Goal: Task Accomplishment & Management: Manage account settings

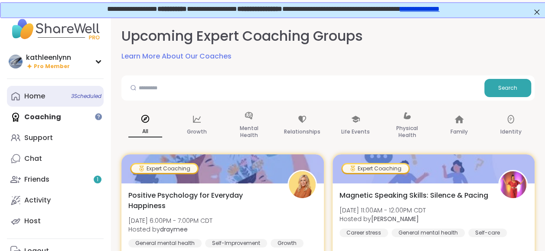
click at [79, 93] on span "3 Scheduled" at bounding box center [86, 96] width 30 height 7
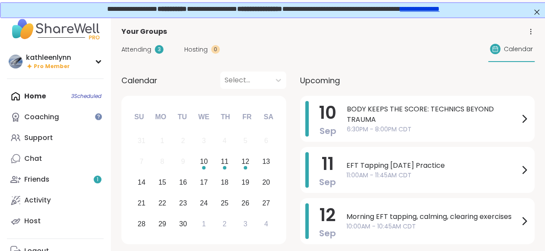
click at [137, 49] on span "Attending" at bounding box center [136, 49] width 30 height 9
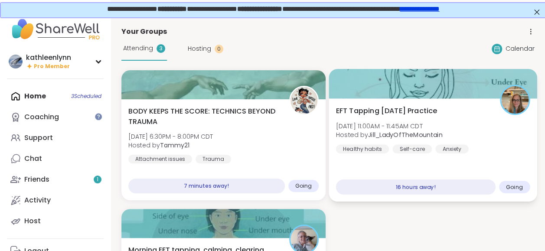
click at [400, 88] on div at bounding box center [432, 83] width 208 height 29
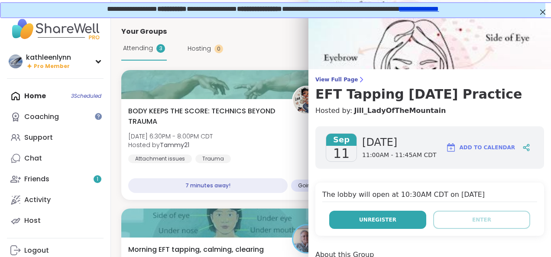
click at [367, 224] on button "Unregister" at bounding box center [377, 220] width 97 height 18
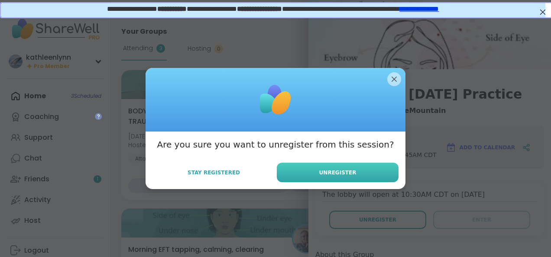
click at [341, 177] on button "Unregister" at bounding box center [338, 173] width 122 height 20
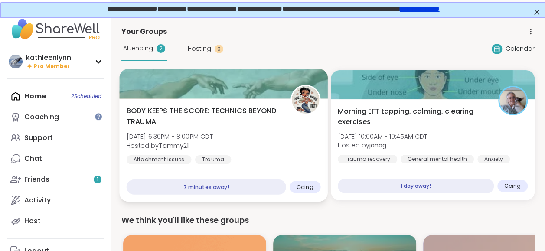
click at [217, 84] on div at bounding box center [223, 83] width 208 height 29
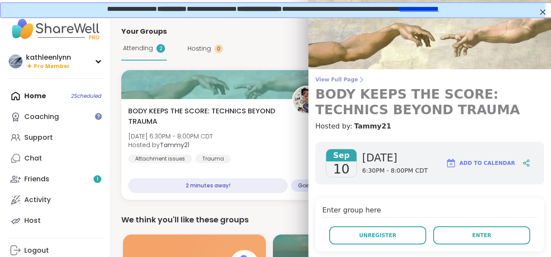
click at [329, 79] on span "View Full Page" at bounding box center [429, 79] width 229 height 7
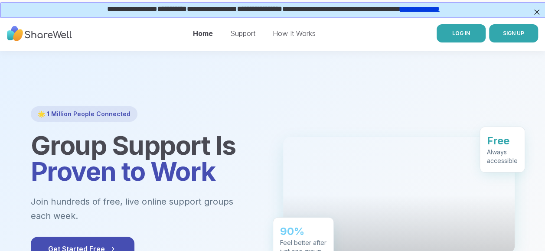
click at [458, 35] on span "LOG IN" at bounding box center [461, 33] width 18 height 7
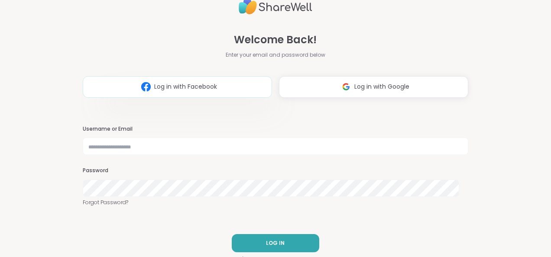
click at [182, 87] on span "Log in with Facebook" at bounding box center [185, 86] width 63 height 9
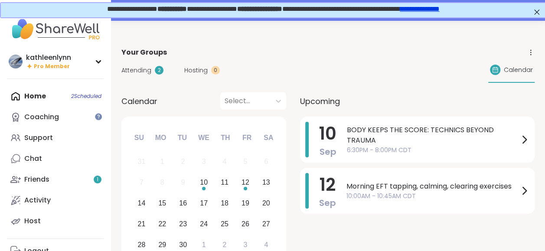
click at [146, 69] on span "Attending" at bounding box center [136, 70] width 30 height 9
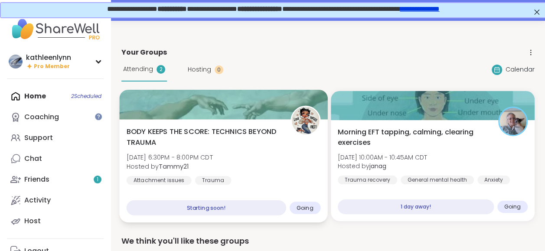
click at [174, 99] on div at bounding box center [223, 104] width 208 height 29
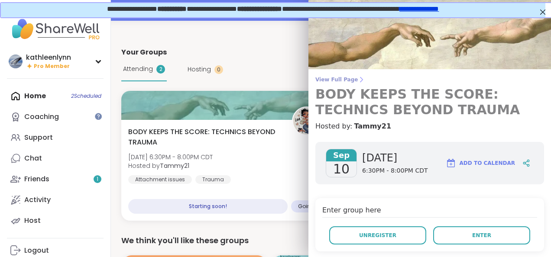
click at [338, 81] on span "View Full Page" at bounding box center [429, 79] width 229 height 7
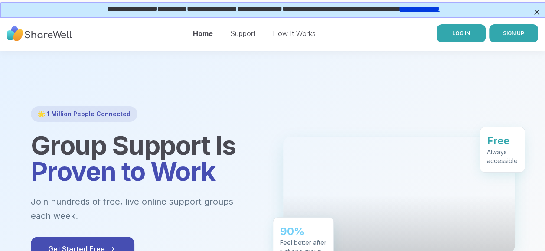
click at [444, 31] on link "LOG IN" at bounding box center [460, 33] width 49 height 18
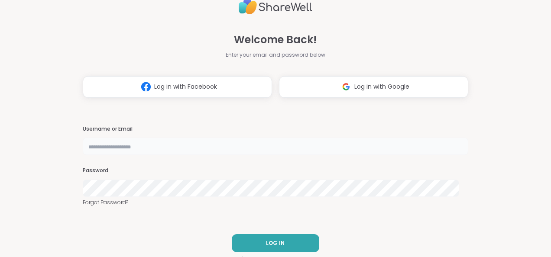
click at [119, 145] on input "text" at bounding box center [276, 146] width 386 height 17
type input "**********"
click at [278, 239] on button "LOG IN" at bounding box center [276, 243] width 88 height 18
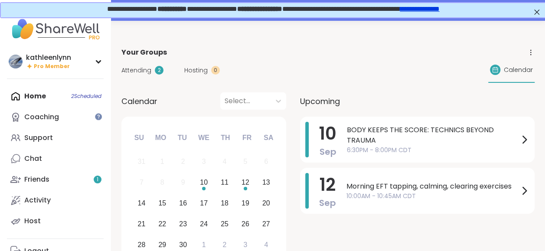
click at [144, 68] on span "Attending" at bounding box center [136, 70] width 30 height 9
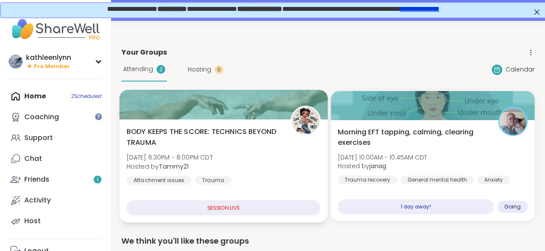
click at [209, 110] on div at bounding box center [223, 104] width 208 height 29
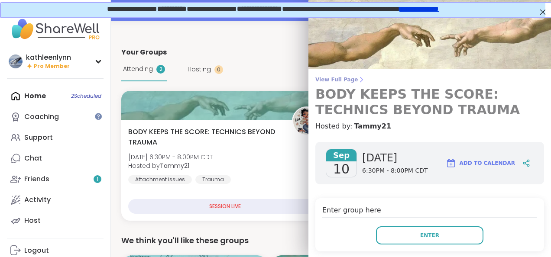
click at [335, 78] on span "View Full Page" at bounding box center [429, 79] width 229 height 7
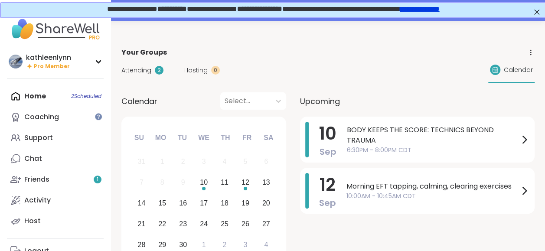
click at [135, 55] on span "Your Groups" at bounding box center [144, 52] width 46 height 10
click at [37, 96] on div "Home 2 Scheduled Coaching Support Chat Friends 1 Activity Host" at bounding box center [55, 159] width 97 height 146
click at [132, 72] on span "Attending" at bounding box center [136, 70] width 30 height 9
